Goal: Navigation & Orientation: Find specific page/section

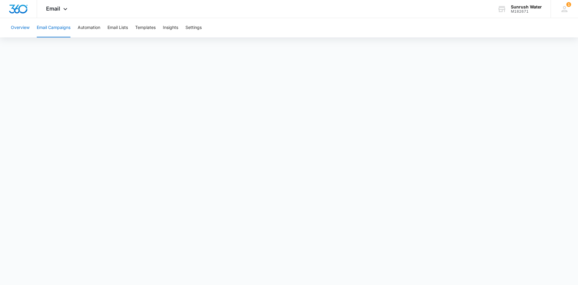
click at [23, 25] on button "Overview" at bounding box center [20, 27] width 19 height 19
click at [60, 30] on button "Email Campaigns" at bounding box center [54, 27] width 34 height 19
click at [22, 33] on button "Overview" at bounding box center [20, 27] width 19 height 19
click at [128, 32] on button "Email Lists" at bounding box center [118, 27] width 20 height 19
click at [27, 30] on button "Overview" at bounding box center [20, 27] width 19 height 19
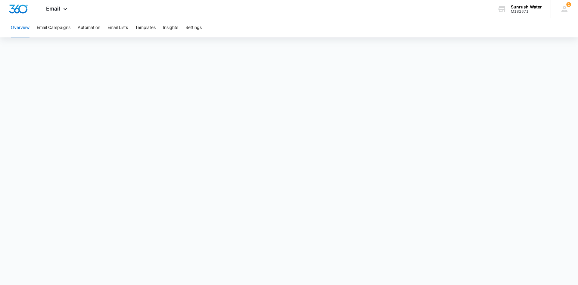
click at [24, 25] on button "Overview" at bounding box center [20, 27] width 19 height 19
click at [107, 27] on div "Overview Email Campaigns Automation Email Lists Templates Insights Settings" at bounding box center [289, 27] width 564 height 19
click at [108, 27] on button "Email Lists" at bounding box center [118, 27] width 20 height 19
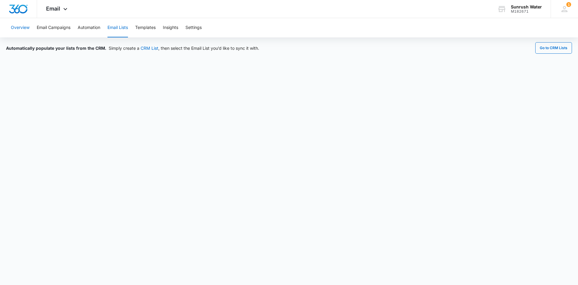
click at [18, 23] on button "Overview" at bounding box center [20, 27] width 19 height 19
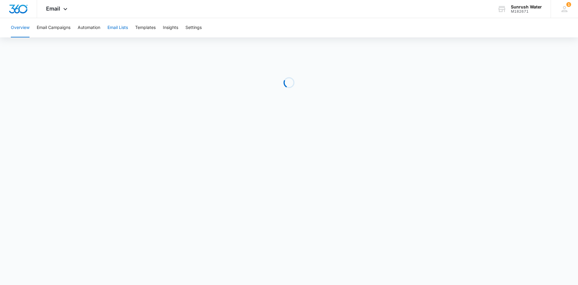
click at [118, 27] on button "Email Lists" at bounding box center [118, 27] width 20 height 19
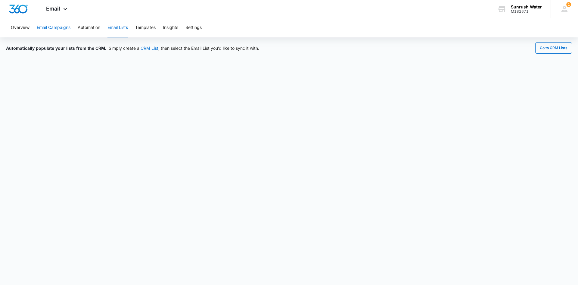
click at [55, 26] on button "Email Campaigns" at bounding box center [54, 27] width 34 height 19
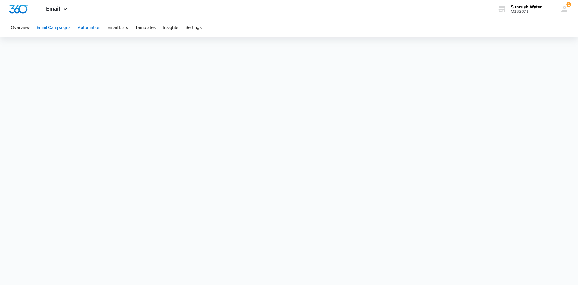
click at [98, 25] on button "Automation" at bounding box center [89, 27] width 23 height 19
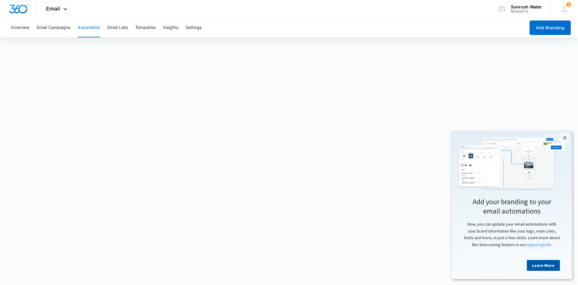
click at [548, 264] on link "Learn More" at bounding box center [543, 265] width 33 height 11
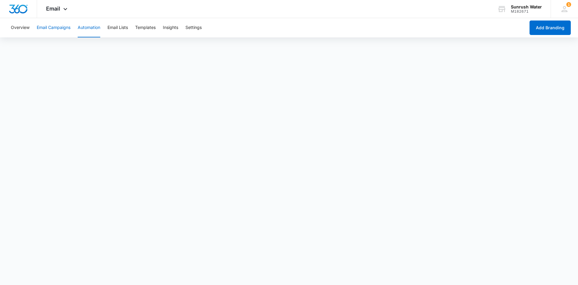
click at [52, 27] on button "Email Campaigns" at bounding box center [54, 27] width 34 height 19
click at [92, 23] on button "Automation" at bounding box center [89, 27] width 23 height 19
